Goal: Information Seeking & Learning: Understand process/instructions

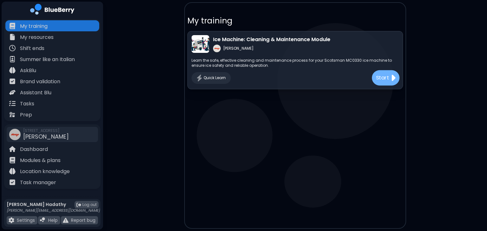
click at [389, 79] on div "Start" at bounding box center [385, 77] width 28 height 15
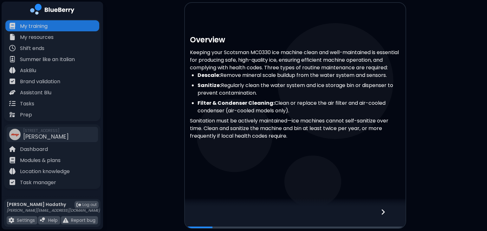
click at [392, 217] on div at bounding box center [386, 217] width 37 height 21
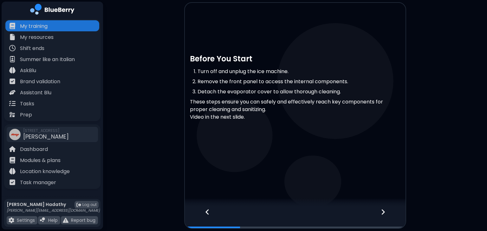
click at [392, 217] on div at bounding box center [386, 217] width 37 height 21
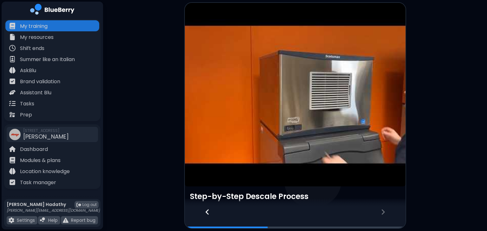
click at [392, 217] on div at bounding box center [386, 217] width 37 height 21
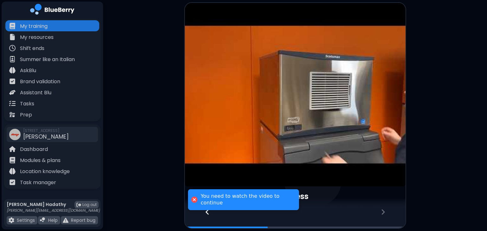
click at [380, 214] on div at bounding box center [386, 217] width 37 height 21
click at [303, 92] on article at bounding box center [295, 95] width 220 height 184
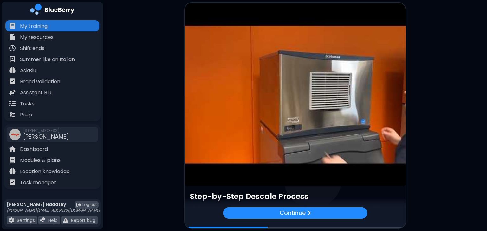
click at [139, 109] on main "Step-by-Step Descale Process Press and release the Clean button. The yellow Cle…" at bounding box center [243, 115] width 487 height 231
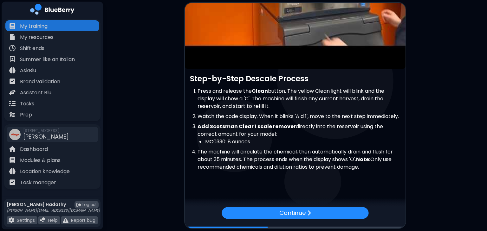
scroll to position [132, 0]
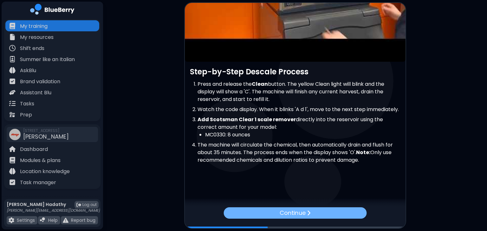
click at [241, 214] on div "Continue" at bounding box center [294, 212] width 143 height 11
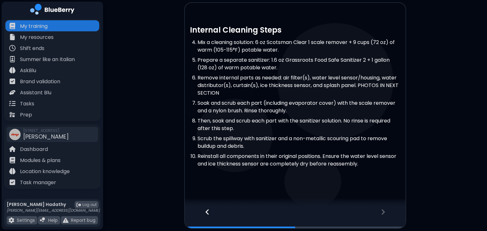
scroll to position [170, 0]
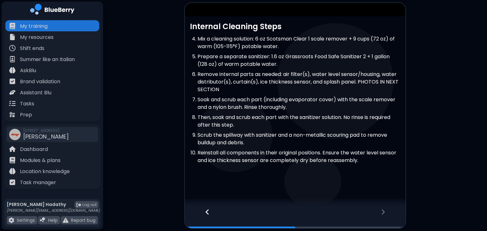
click at [383, 211] on icon at bounding box center [382, 211] width 3 height 5
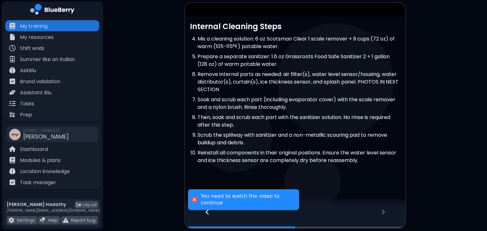
click at [373, 193] on div "Internal Cleaning Steps Mix a cleaning solution: 6 oz Scotsman Clear 1 scale re…" at bounding box center [295, 20] width 220 height 375
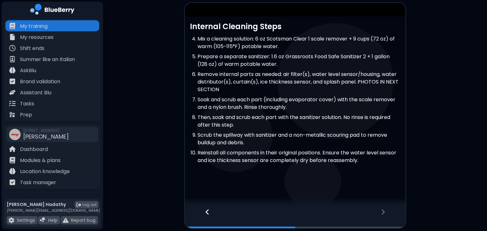
click at [206, 216] on div at bounding box center [204, 217] width 39 height 21
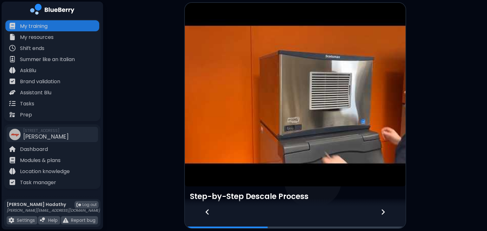
scroll to position [132, 0]
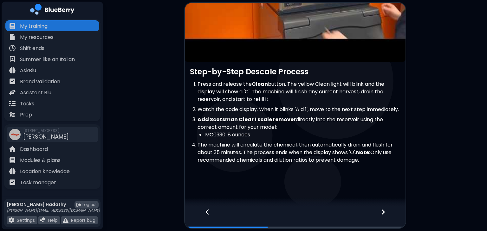
click at [393, 217] on div at bounding box center [386, 217] width 37 height 21
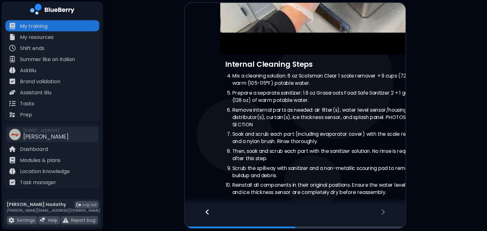
scroll to position [0, 0]
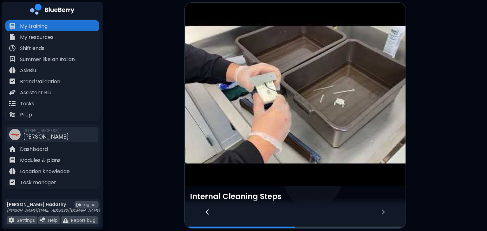
click at [384, 212] on icon at bounding box center [382, 211] width 3 height 5
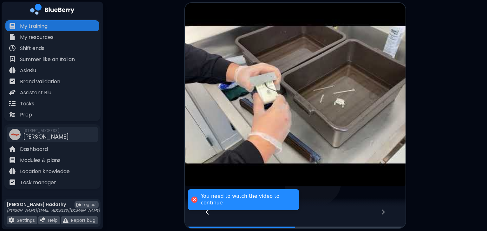
click at [331, 166] on article at bounding box center [295, 95] width 220 height 184
